Goal: Task Accomplishment & Management: Manage account settings

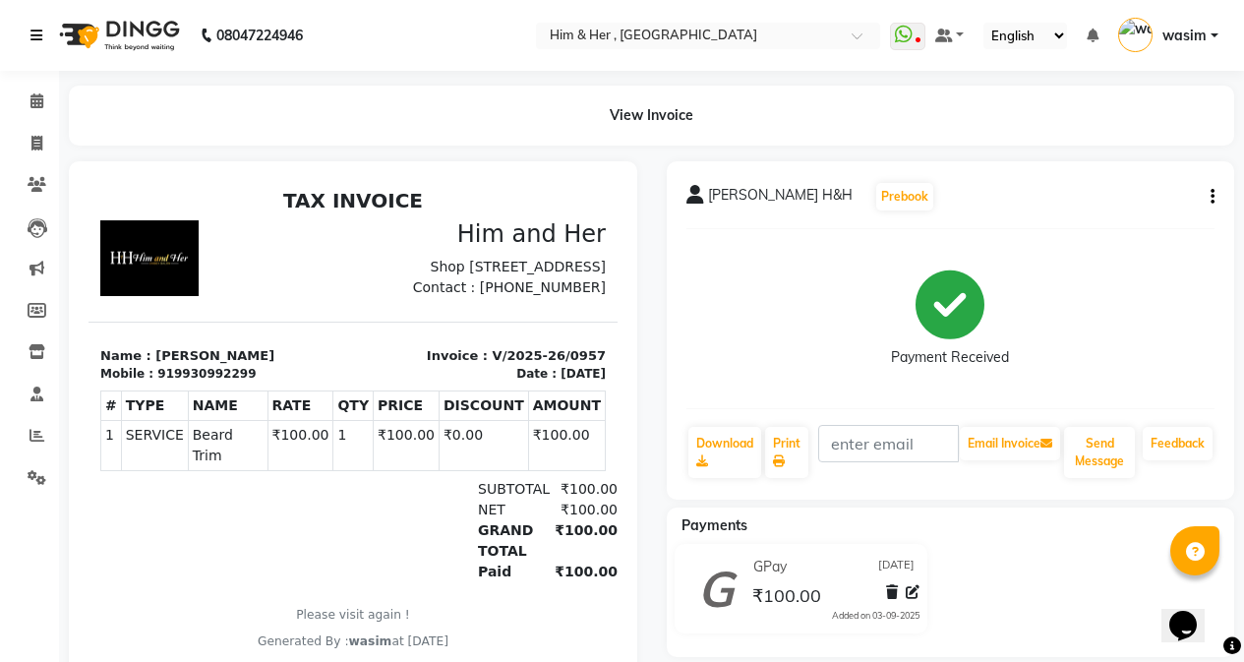
click at [43, 29] on link at bounding box center [40, 35] width 20 height 55
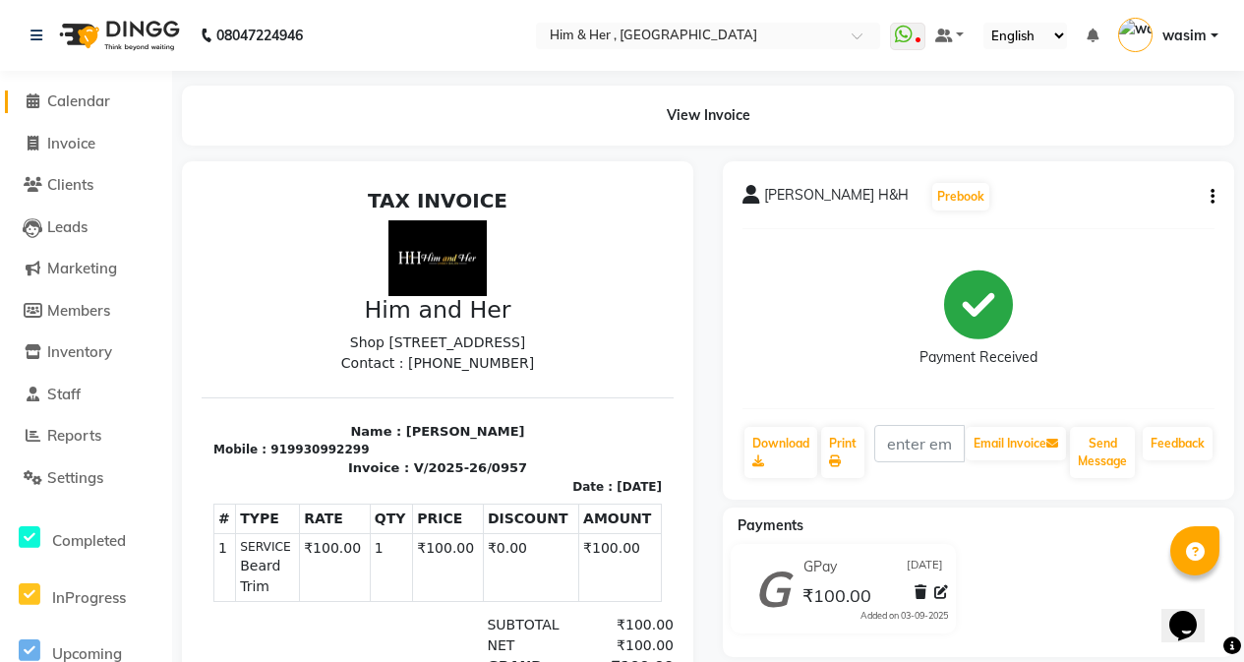
click at [82, 102] on span "Calendar" at bounding box center [78, 100] width 63 height 19
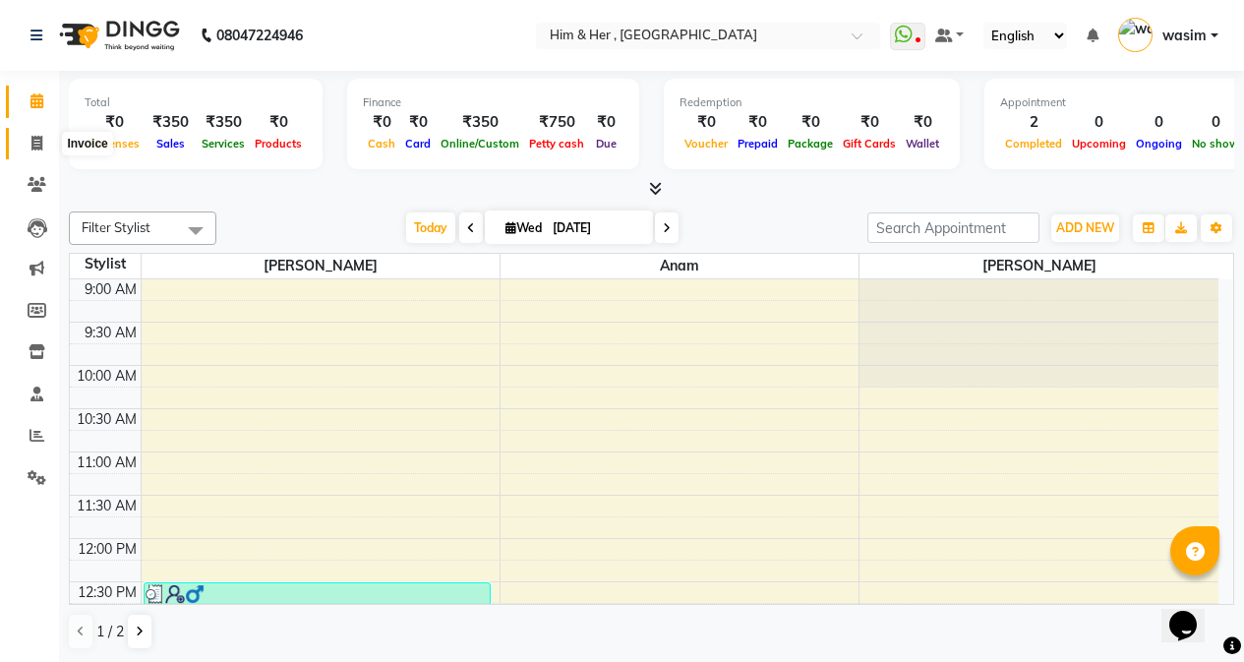
click at [30, 149] on span at bounding box center [37, 144] width 34 height 23
select select "service"
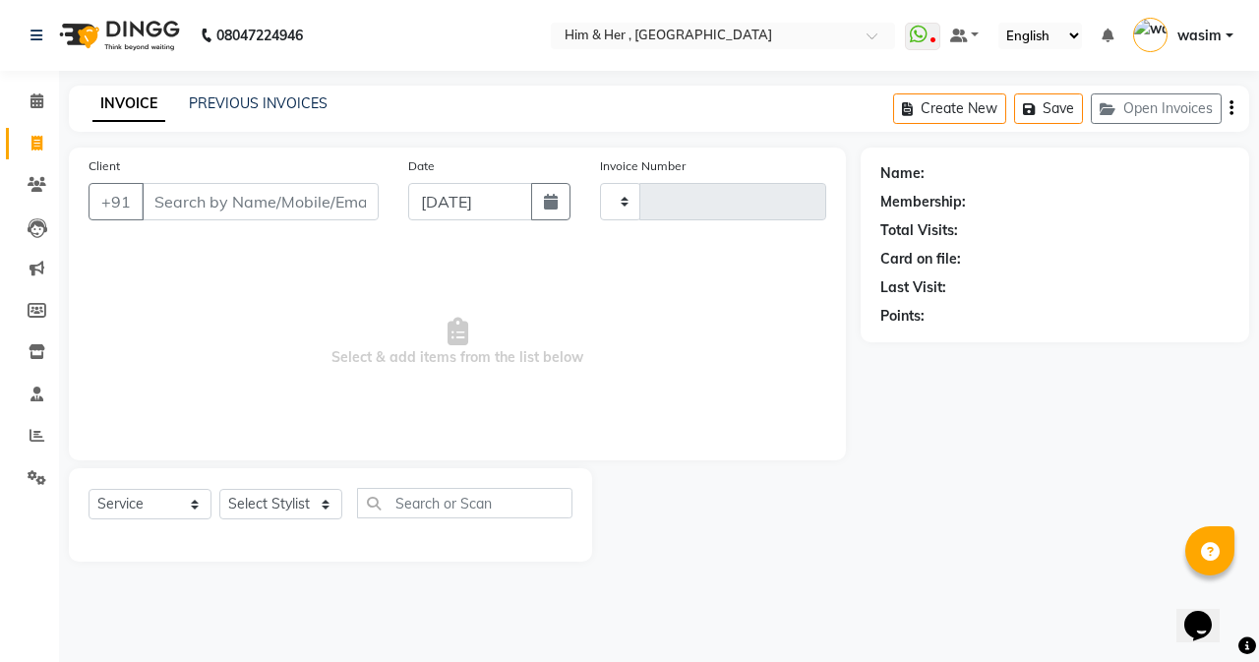
click at [226, 196] on input "Client" at bounding box center [260, 201] width 237 height 37
type input "9"
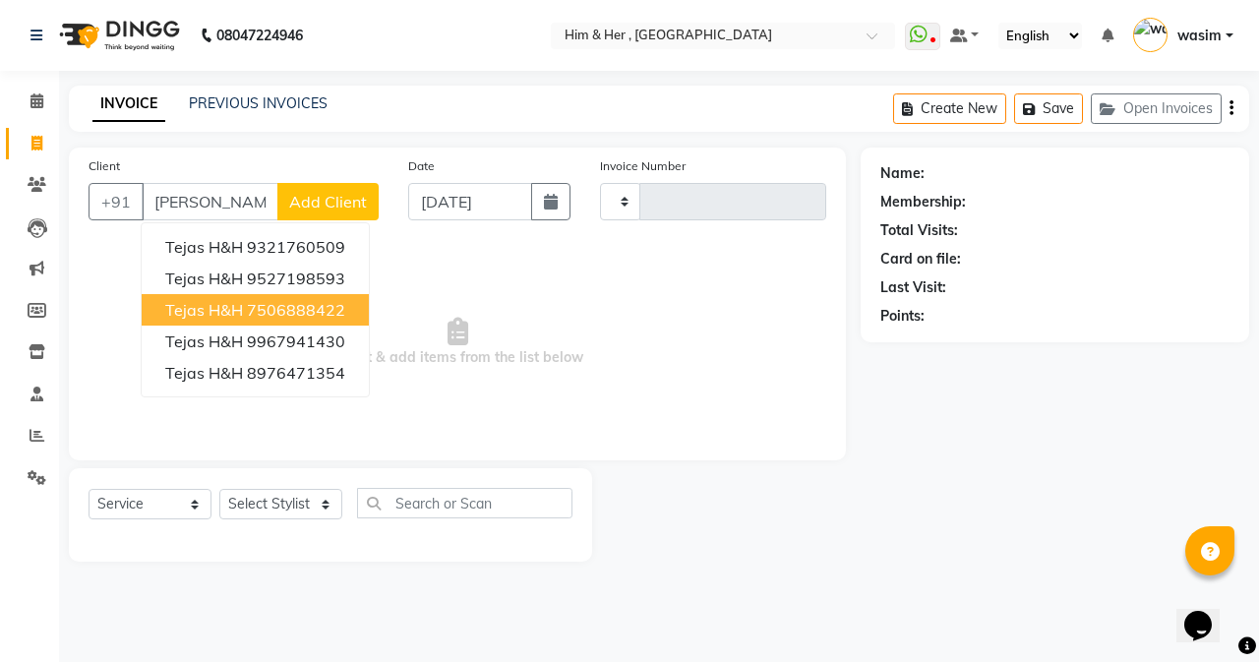
click at [295, 310] on ngb-highlight "7506888422" at bounding box center [296, 310] width 98 height 20
type input "7506888422"
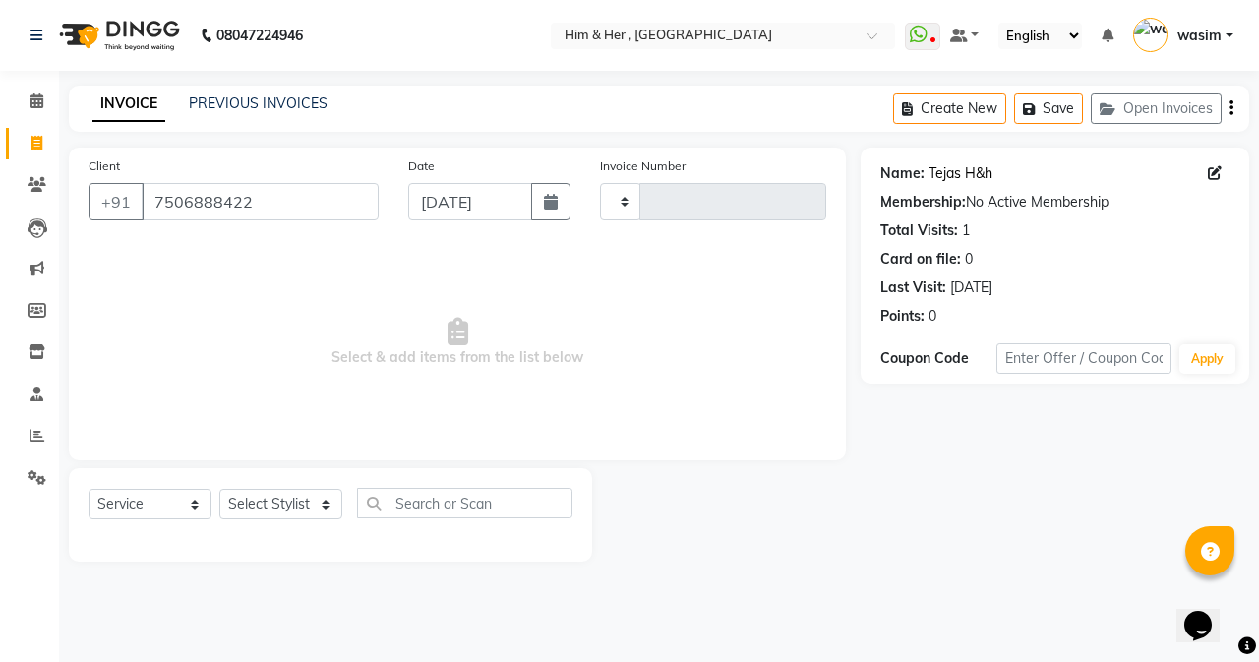
click at [966, 175] on link "Tejas H&h" at bounding box center [960, 173] width 64 height 21
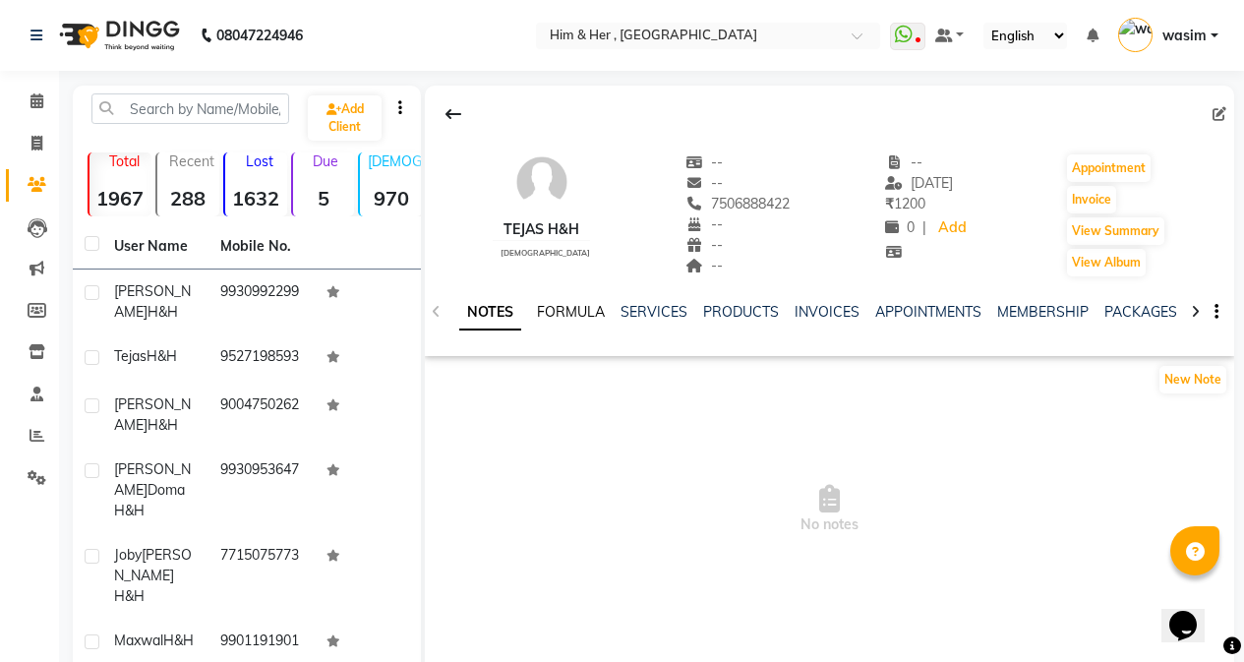
click at [591, 310] on link "FORMULA" at bounding box center [571, 312] width 68 height 18
click at [654, 324] on div "NOTES FORMULA SERVICES PRODUCTS INVOICES APPOINTMENTS MEMBERSHIP PACKAGES VOUCH…" at bounding box center [805, 320] width 693 height 36
click at [654, 314] on link "SERVICES" at bounding box center [652, 312] width 67 height 18
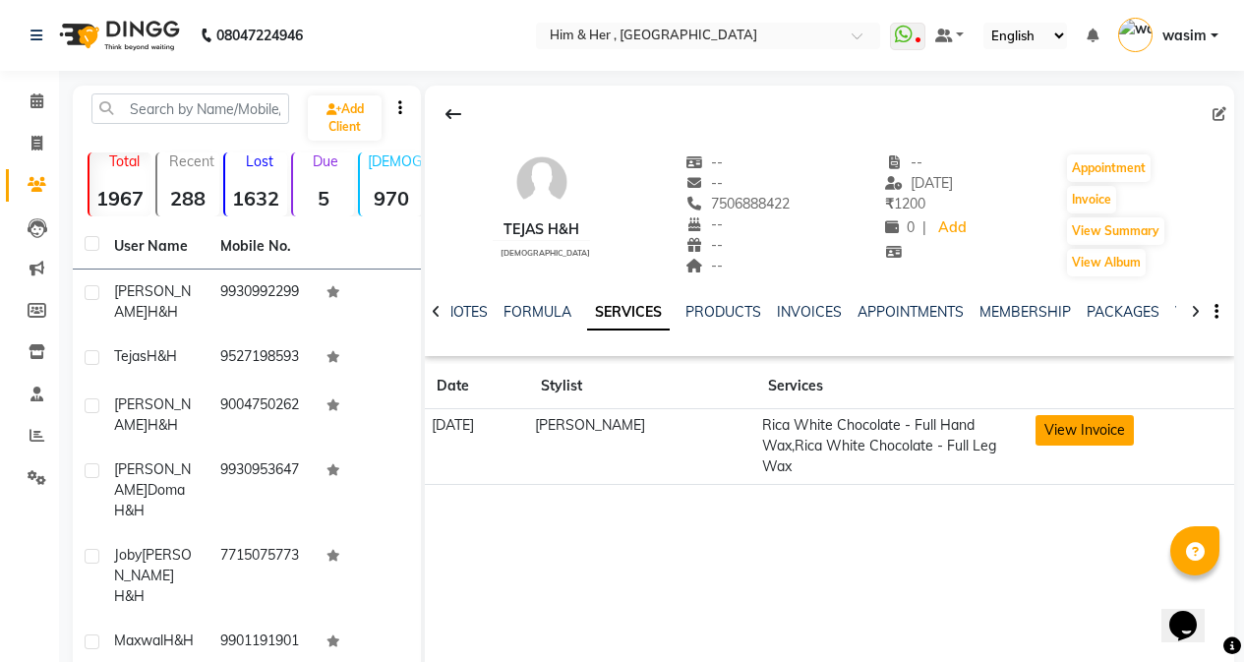
click at [1107, 433] on button "View Invoice" at bounding box center [1085, 430] width 98 height 30
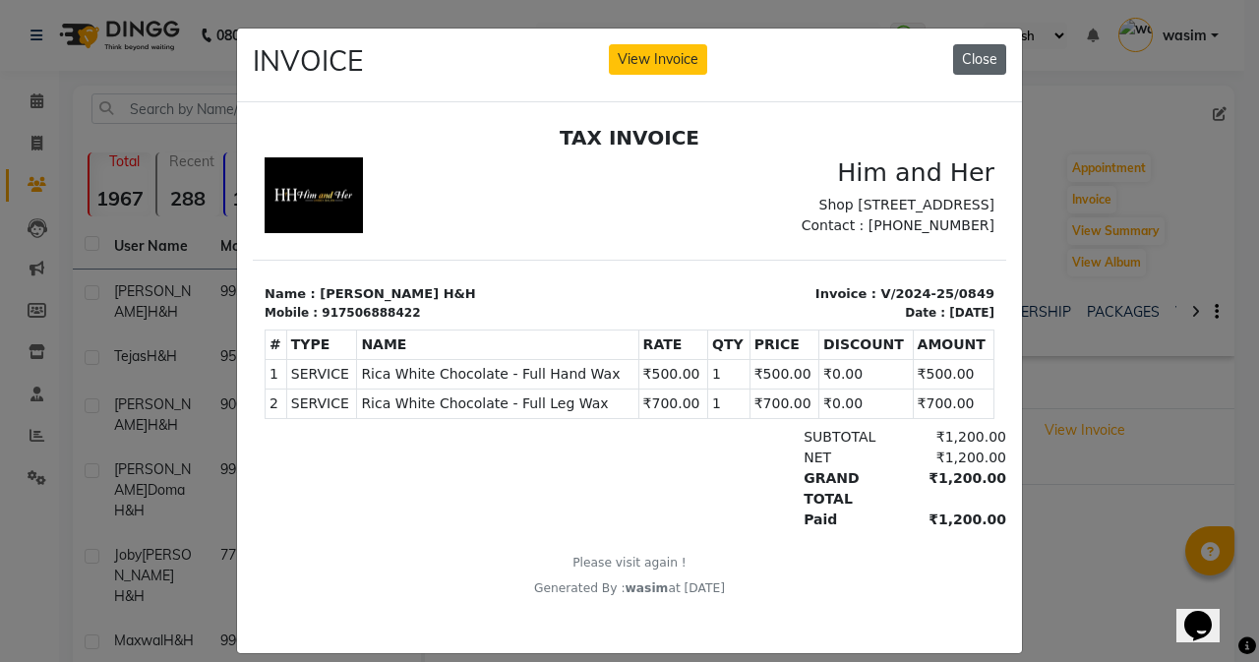
click at [986, 48] on button "Close" at bounding box center [979, 59] width 53 height 30
